Goal: Transaction & Acquisition: Purchase product/service

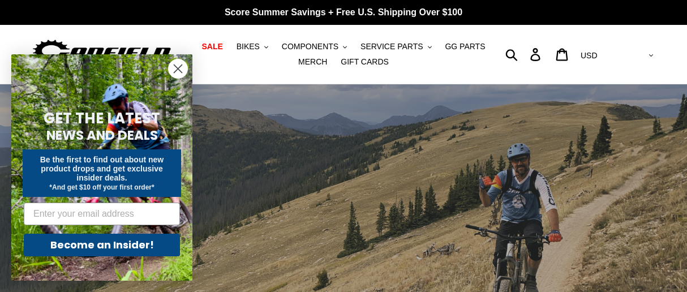
click at [183, 61] on circle "Close dialog" at bounding box center [178, 68] width 19 height 19
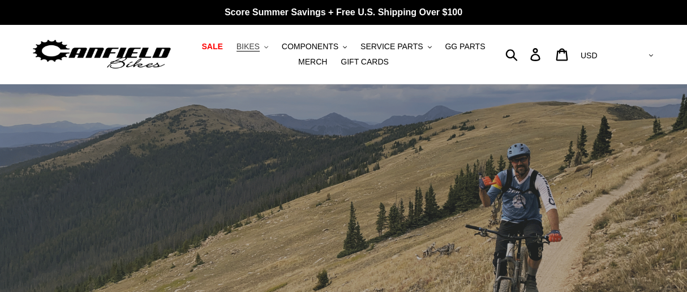
click at [246, 48] on button "BIKES .cls-1{fill:#231f20}" at bounding box center [252, 46] width 43 height 15
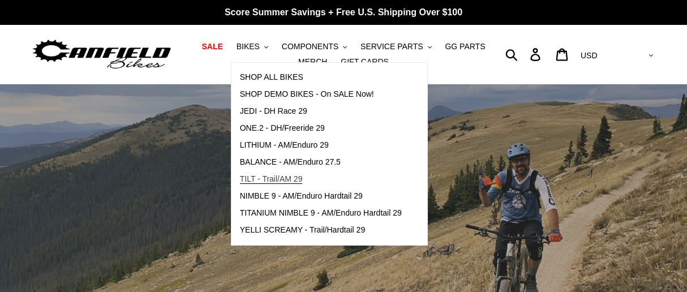
click at [270, 181] on span "TILT - Trail/AM 29" at bounding box center [271, 179] width 63 height 10
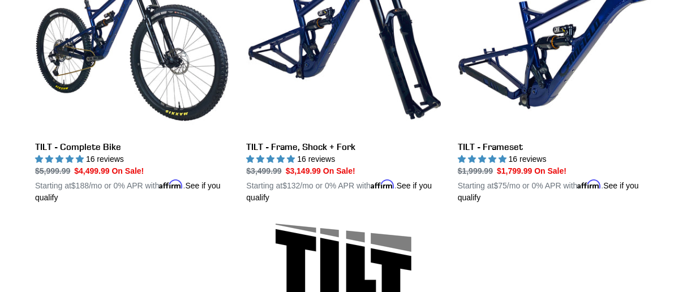
scroll to position [398, 0]
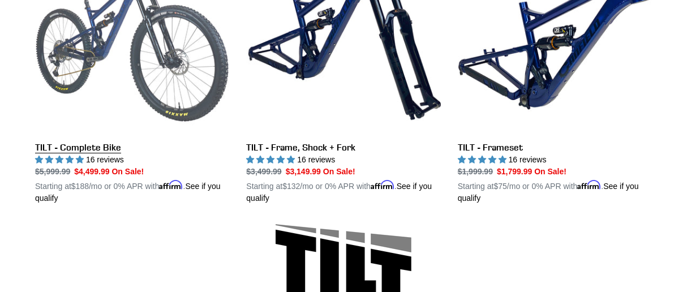
click at [101, 146] on link "TILT - Complete Bike" at bounding box center [132, 71] width 194 height 265
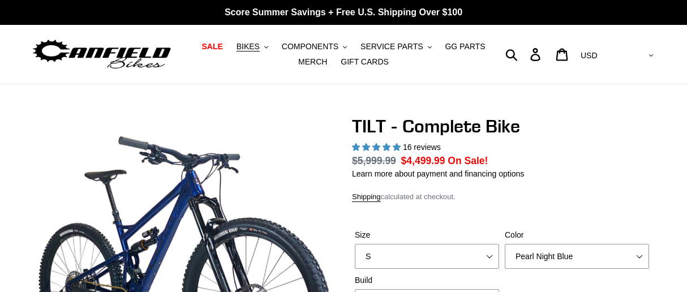
select select "highest-rating"
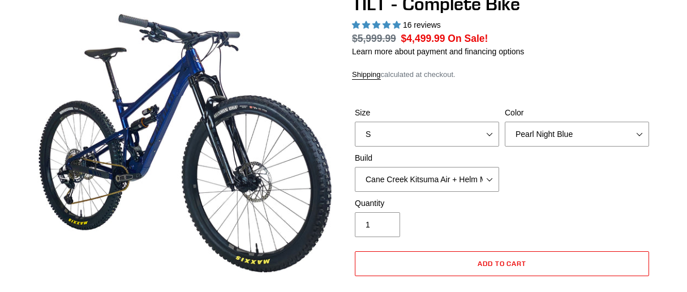
scroll to position [135, 0]
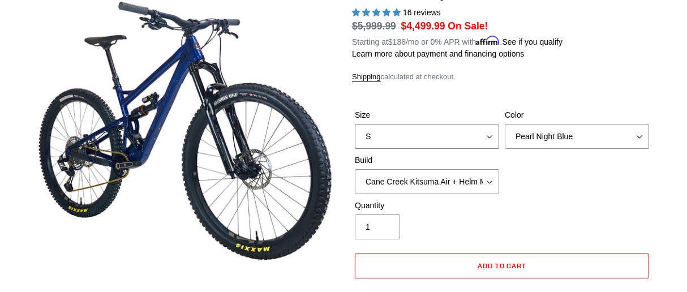
click at [483, 132] on select "S M L" at bounding box center [427, 136] width 144 height 25
select select "L"
click at [355, 124] on select "S M L" at bounding box center [427, 136] width 144 height 25
click at [578, 138] on select "Pearl Night Blue Stealth Silver Raw" at bounding box center [577, 136] width 144 height 25
click at [505, 124] on select "Pearl Night Blue Stealth Silver Raw" at bounding box center [577, 136] width 144 height 25
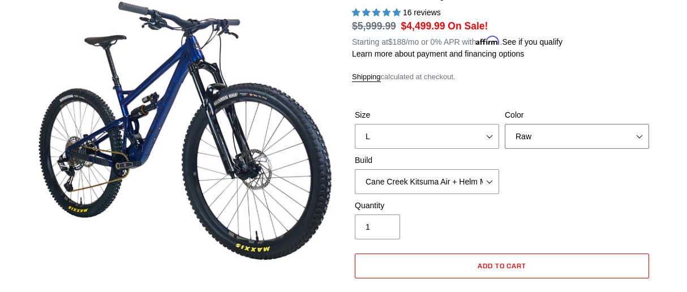
click at [553, 139] on select "Pearl Night Blue Stealth Silver Raw" at bounding box center [577, 136] width 144 height 25
click at [505, 124] on select "Pearl Night Blue Stealth Silver Raw" at bounding box center [577, 136] width 144 height 25
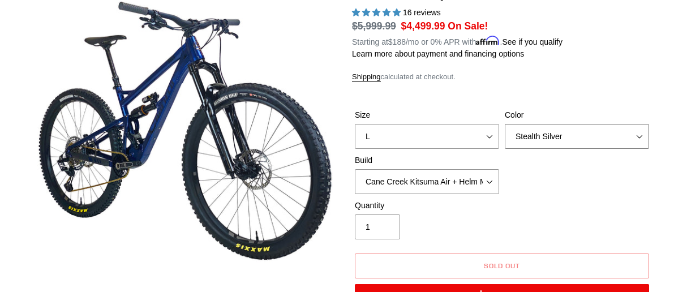
click at [556, 143] on select "Pearl Night Blue Stealth Silver Raw" at bounding box center [577, 136] width 144 height 25
select select "Pearl Night Blue"
click at [505, 124] on select "Pearl Night Blue Stealth Silver Raw" at bounding box center [577, 136] width 144 height 25
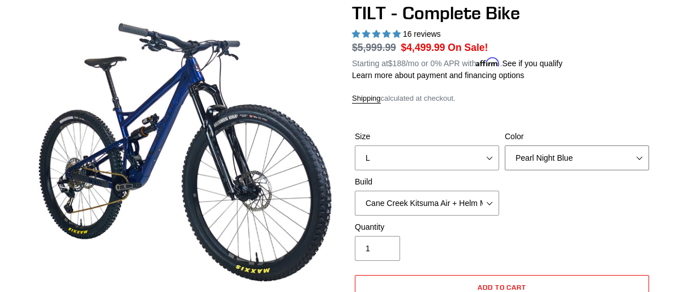
scroll to position [108, 0]
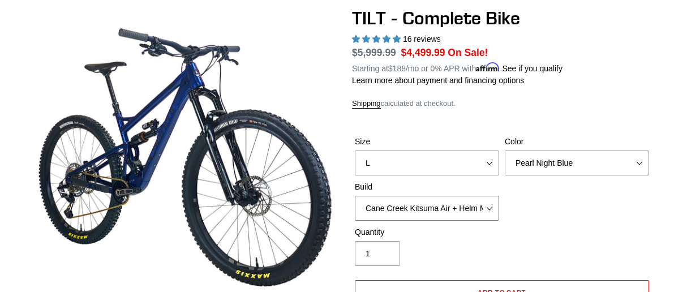
click at [489, 207] on select "Cane Creek Kitsuma Air + Helm MKII 140 + SRAM GX Cane Creek Kitsuma Air + Helm …" at bounding box center [427, 208] width 144 height 25
select select "RockShox SD ULT + Pike ULT 140 + SRAM GX"
click at [355, 196] on select "Cane Creek Kitsuma Air + Helm MKII 140 + SRAM GX Cane Creek Kitsuma Air + Helm …" at bounding box center [427, 208] width 144 height 25
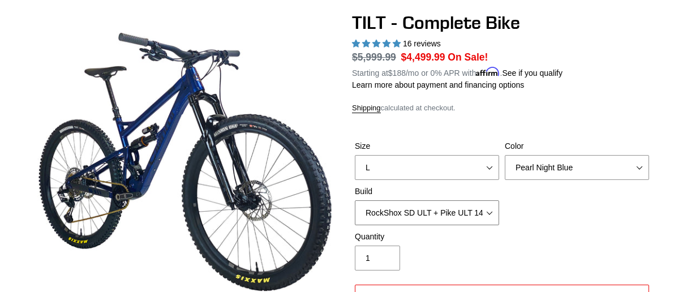
scroll to position [95, 0]
